Goal: Check status: Check status

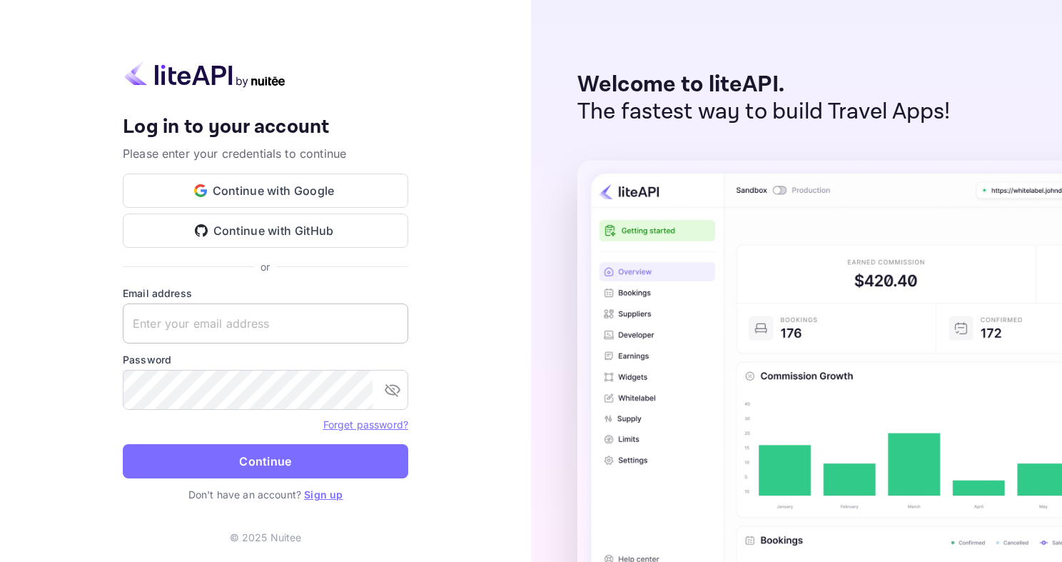
click at [283, 331] on input "text" at bounding box center [266, 323] width 286 height 40
click at [326, 340] on input "text" at bounding box center [266, 323] width 286 height 40
type input "[EMAIL_ADDRESS][DOMAIN_NAME]"
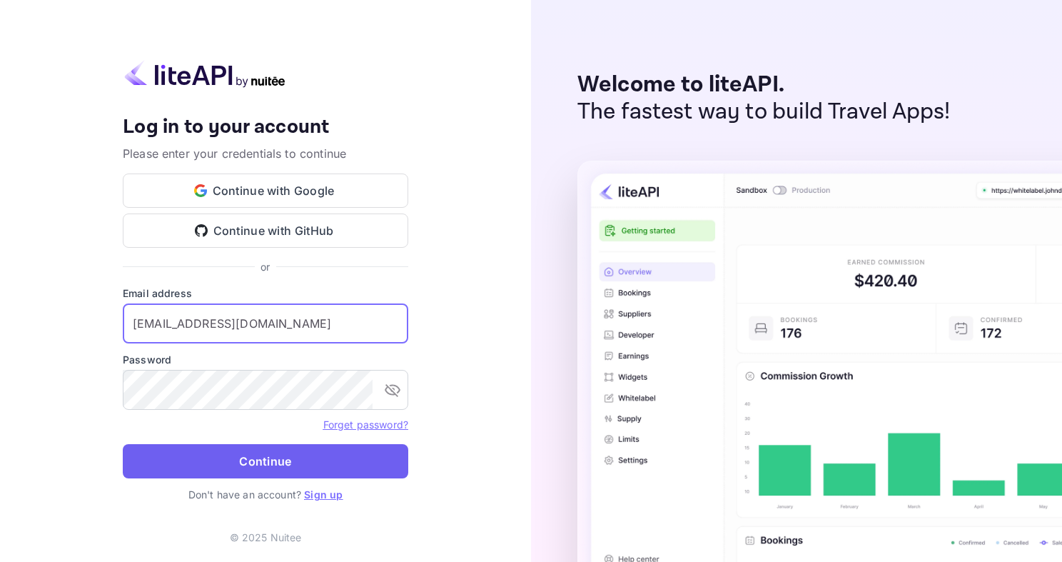
click at [253, 451] on button "Continue" at bounding box center [266, 461] width 286 height 34
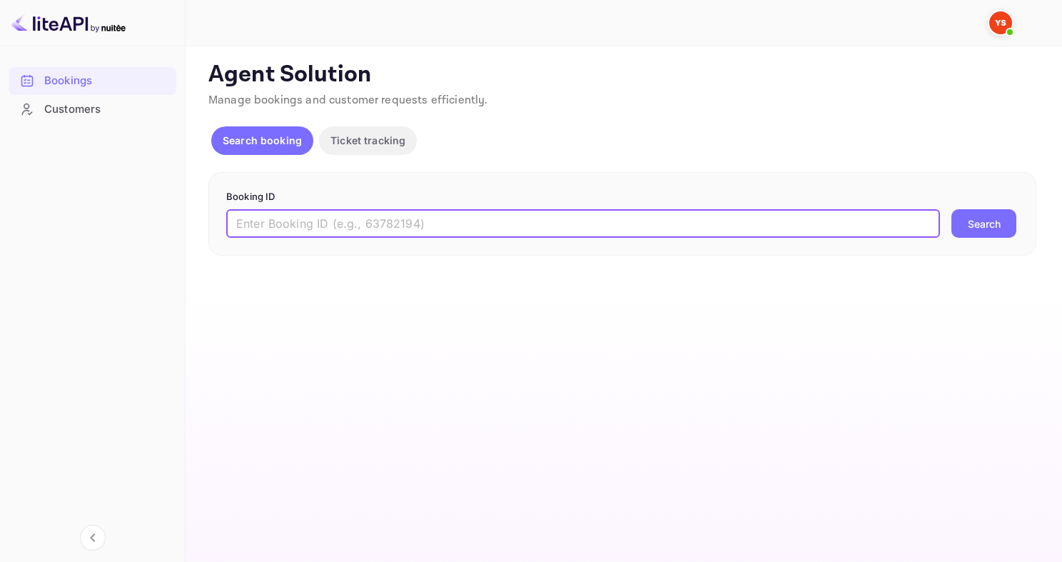
click at [267, 212] on input "text" at bounding box center [583, 223] width 714 height 29
paste input "9658279"
type input "9658279"
click at [952, 209] on button "Search" at bounding box center [984, 223] width 65 height 29
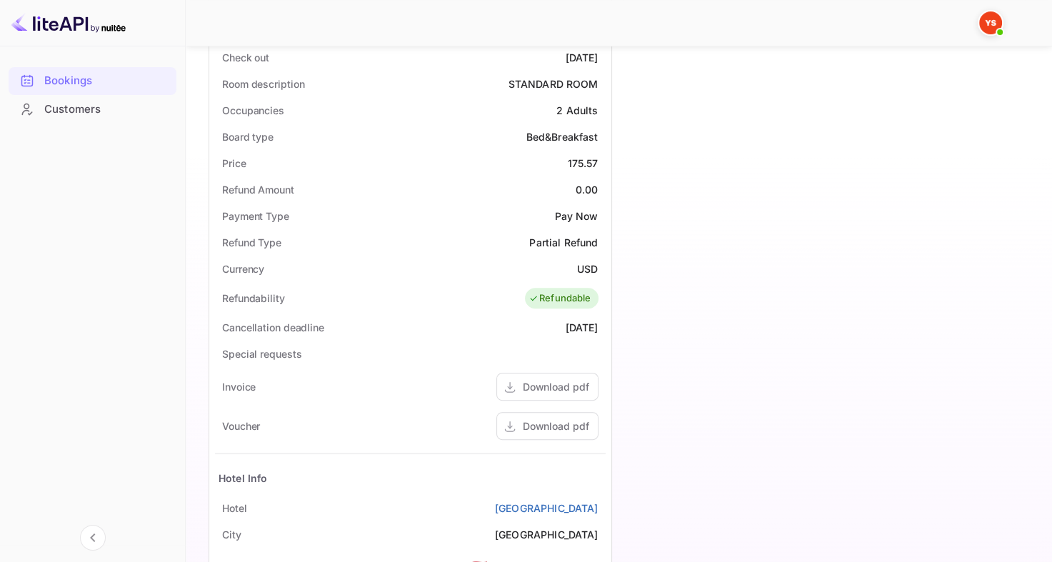
scroll to position [405, 0]
click at [532, 421] on div "Download pdf" at bounding box center [556, 423] width 66 height 15
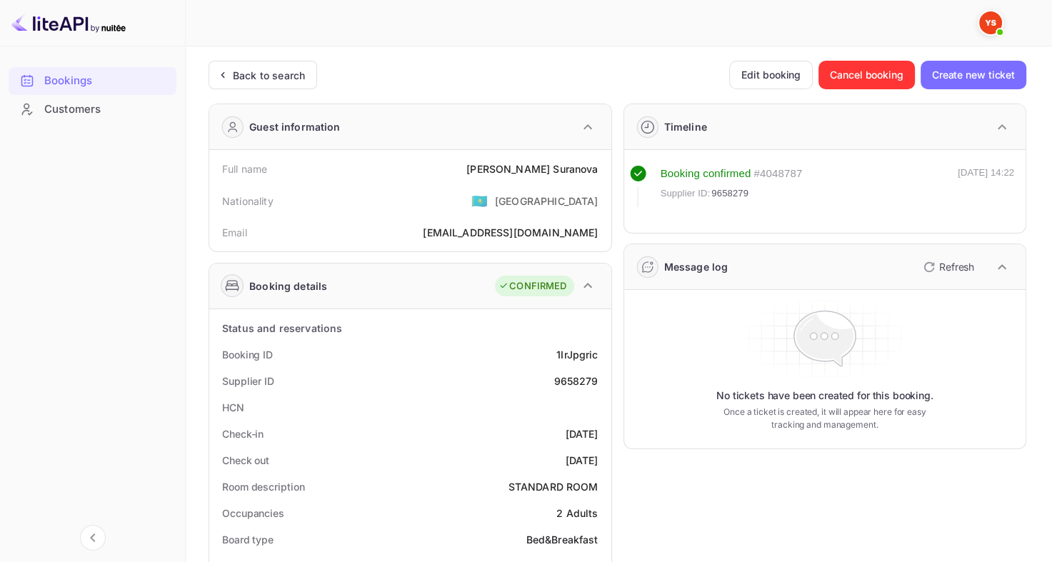
scroll to position [56, 0]
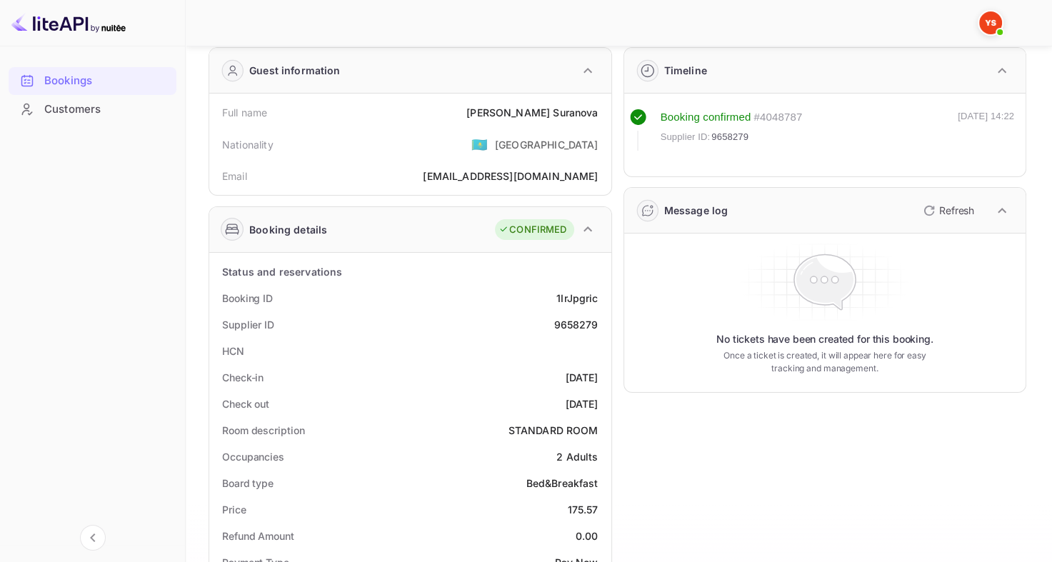
click at [547, 431] on div "STANDARD ROOM" at bounding box center [553, 430] width 90 height 15
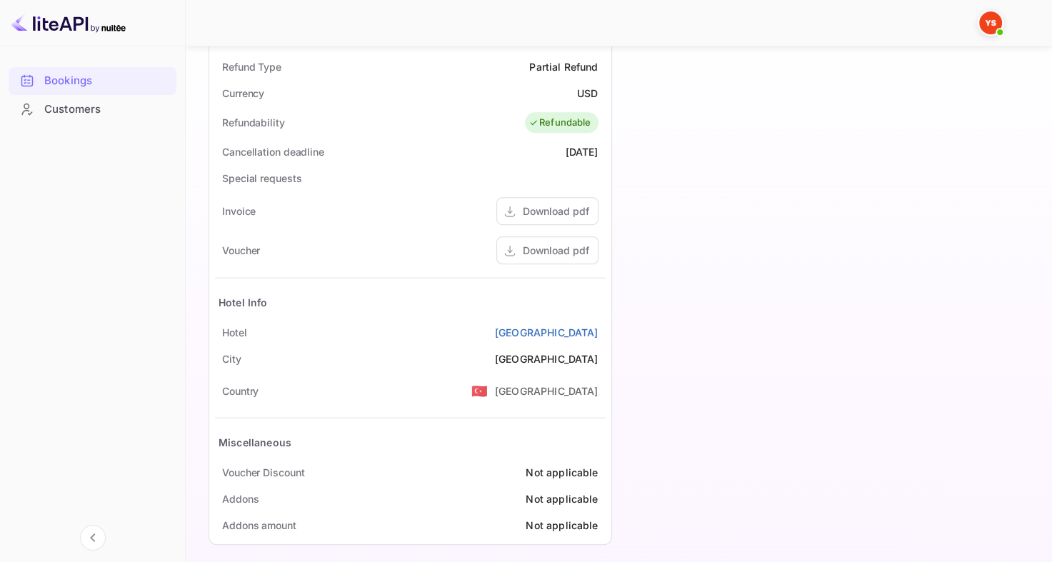
scroll to position [585, 0]
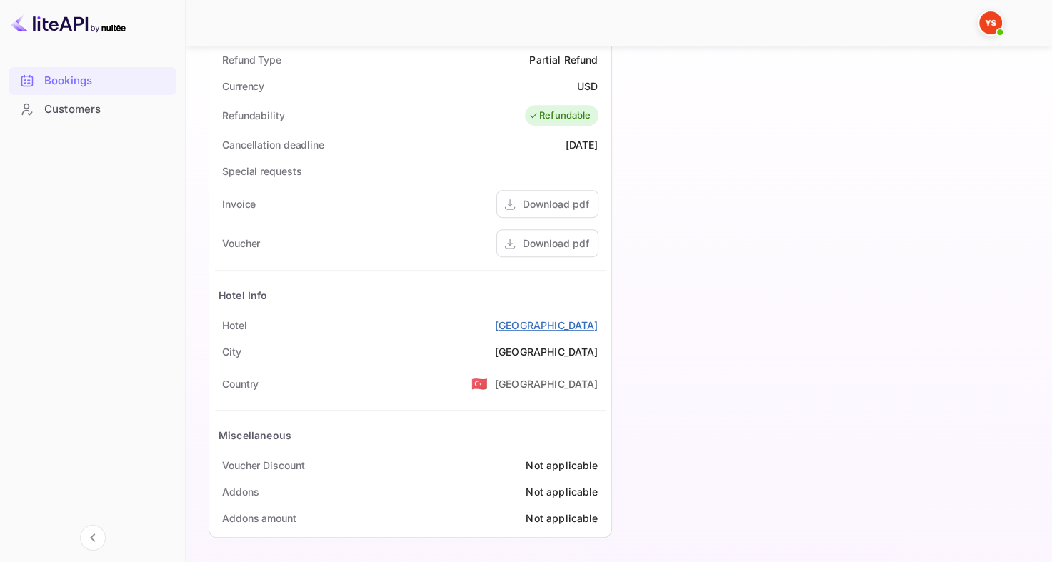
click at [577, 324] on link "[GEOGRAPHIC_DATA]" at bounding box center [547, 325] width 104 height 15
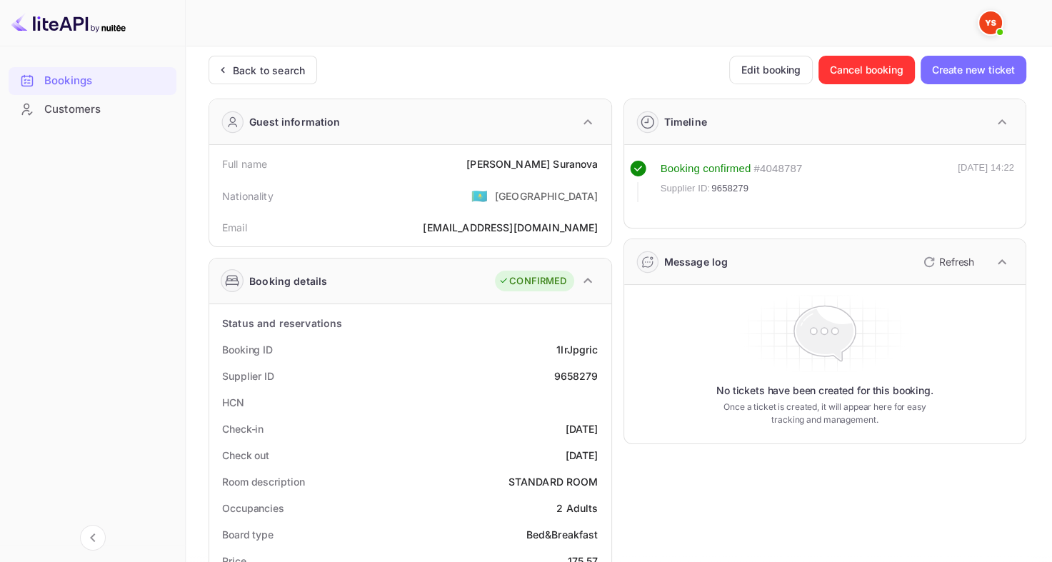
scroll to position [0, 0]
